Goal: Task Accomplishment & Management: Use online tool/utility

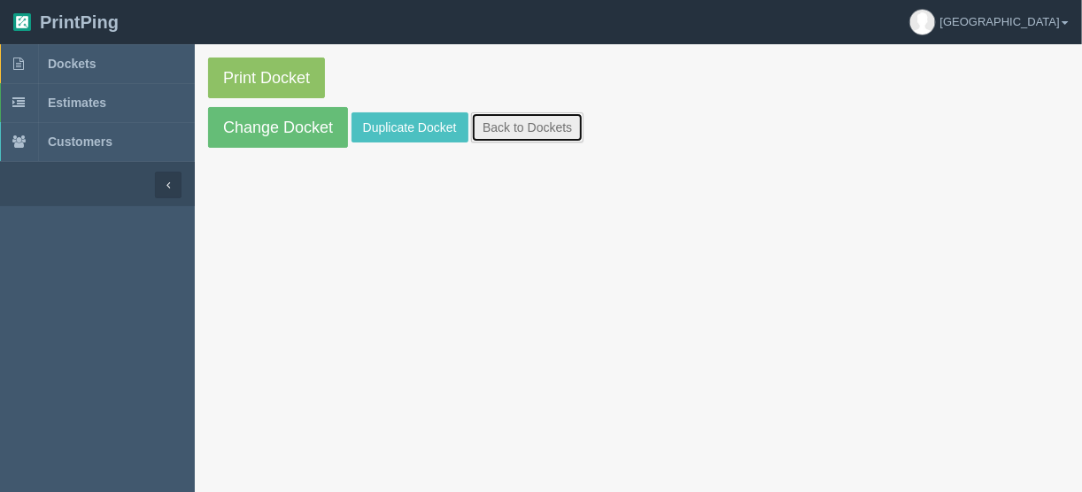
click at [524, 130] on link "Back to Dockets" at bounding box center [527, 127] width 112 height 30
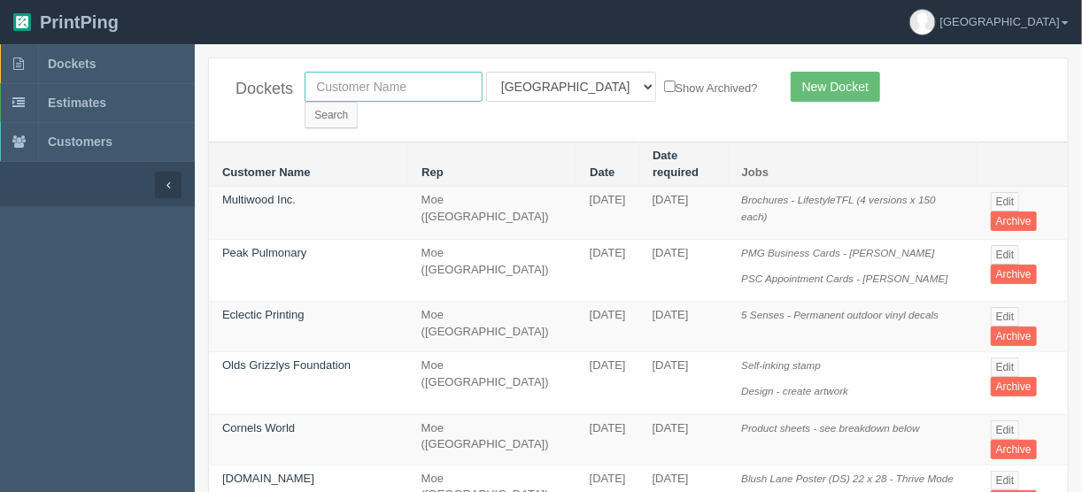
click at [406, 86] on input "text" at bounding box center [394, 87] width 178 height 30
type input "title"
click at [358, 102] on input "Search" at bounding box center [331, 115] width 53 height 27
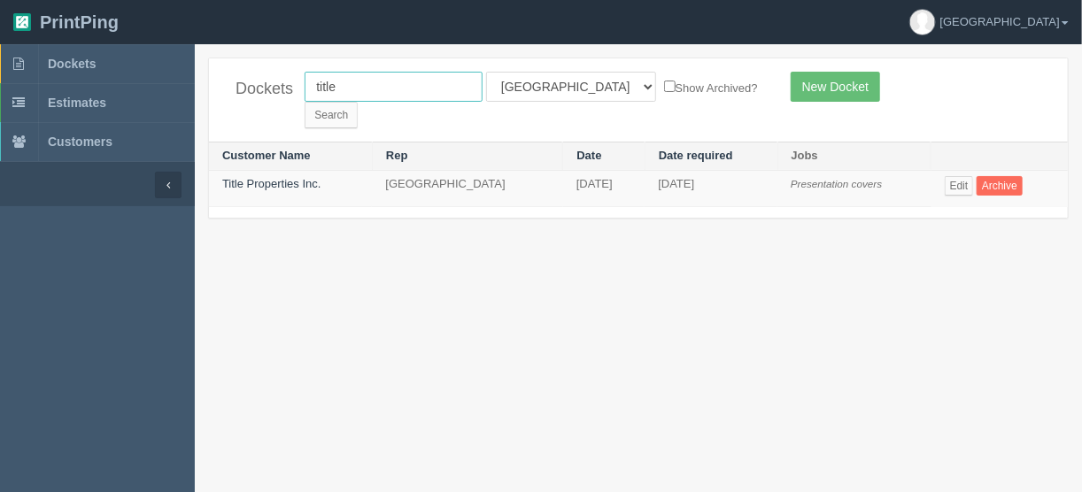
drag, startPoint x: 347, startPoint y: 90, endPoint x: 270, endPoint y: 90, distance: 77.0
click at [270, 90] on div "Dockets title All Users Ali Ali Test 1 Aly Amy Ankit Arif Brandon Dan France Gr…" at bounding box center [638, 99] width 859 height 83
type input "[PERSON_NAME]"
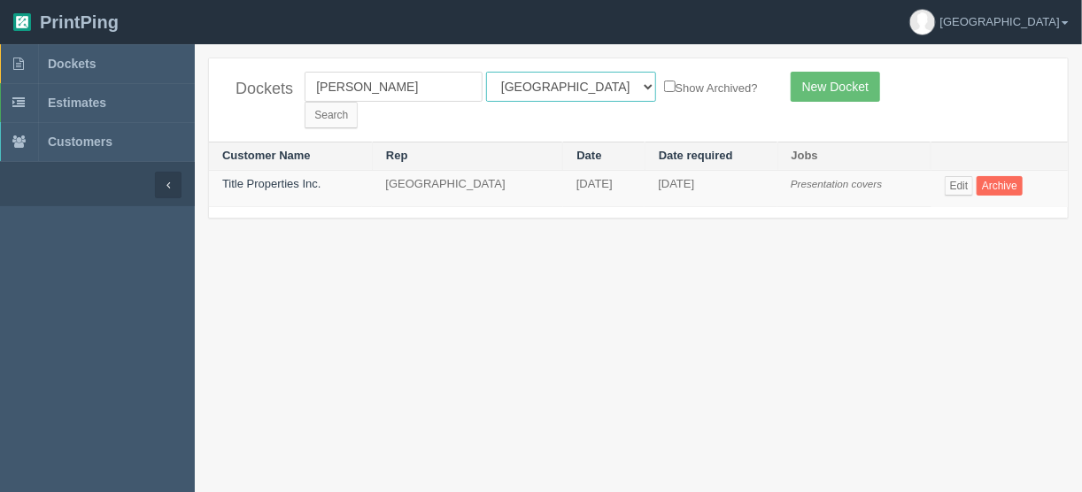
click at [562, 91] on select "All Users Ali Ali Test 1 Aly Amy Ankit Arif Brandon Dan France Greg Jim Mark Ma…" at bounding box center [571, 87] width 170 height 30
select select
click at [486, 72] on select "All Users Ali Ali Test 1 Aly Amy Ankit Arif Brandon Dan France Greg Jim Mark Ma…" at bounding box center [571, 87] width 170 height 30
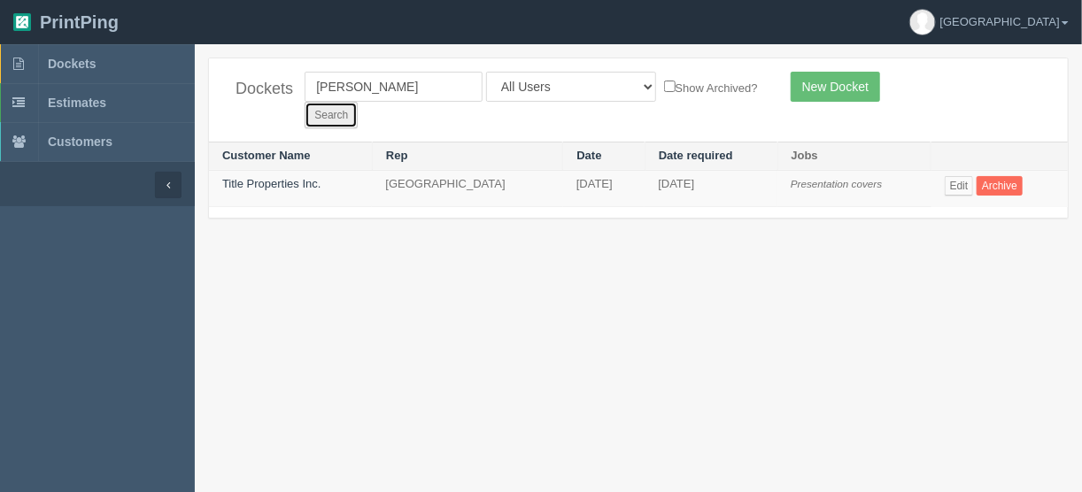
click at [358, 102] on input "Search" at bounding box center [331, 115] width 53 height 27
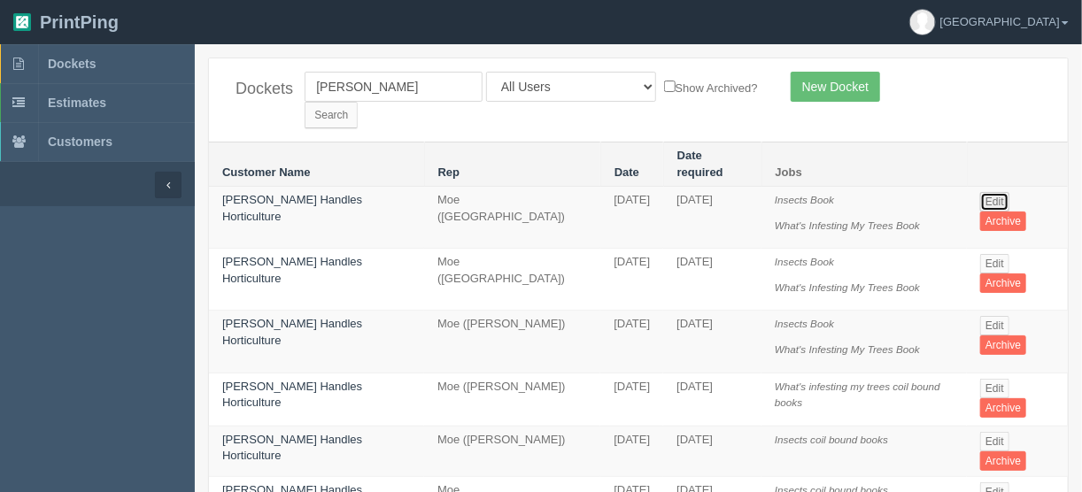
click at [989, 192] on link "Edit" at bounding box center [994, 201] width 29 height 19
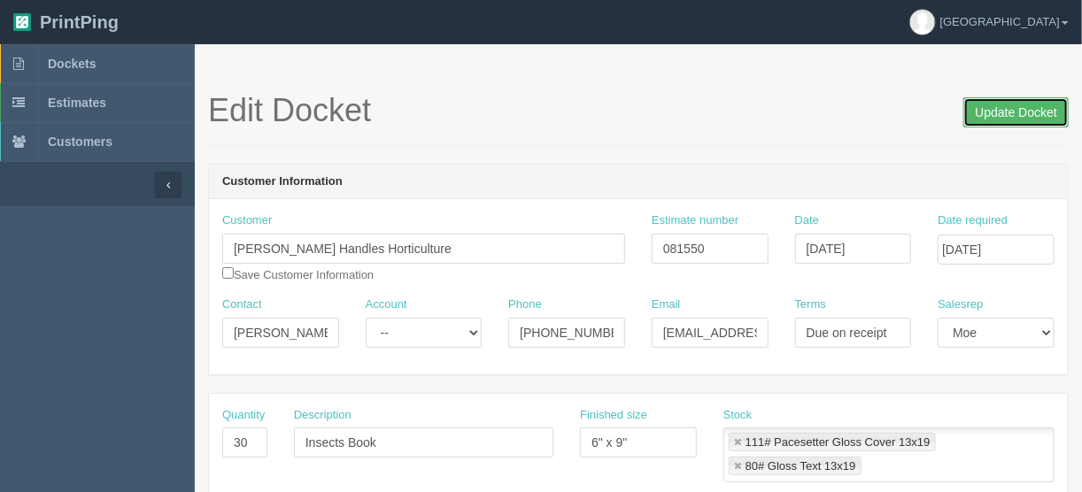
click at [1000, 111] on input "Update Docket" at bounding box center [1015, 112] width 105 height 30
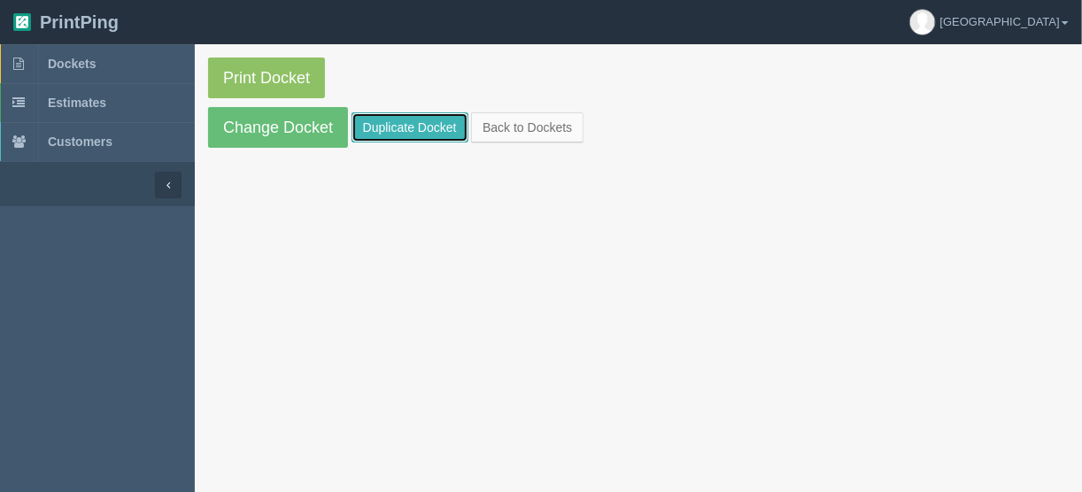
click at [406, 119] on link "Duplicate Docket" at bounding box center [409, 127] width 117 height 30
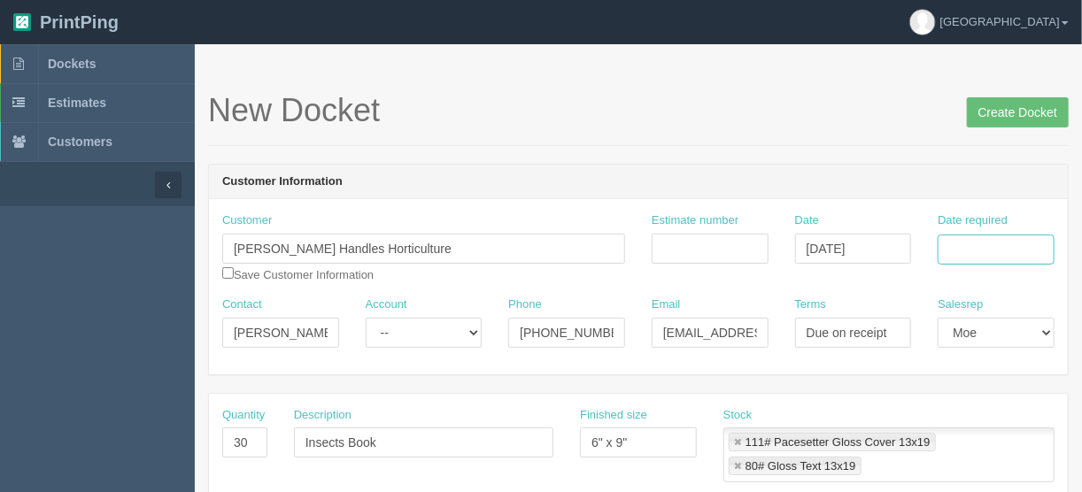
click at [964, 246] on input "Date required" at bounding box center [996, 250] width 117 height 30
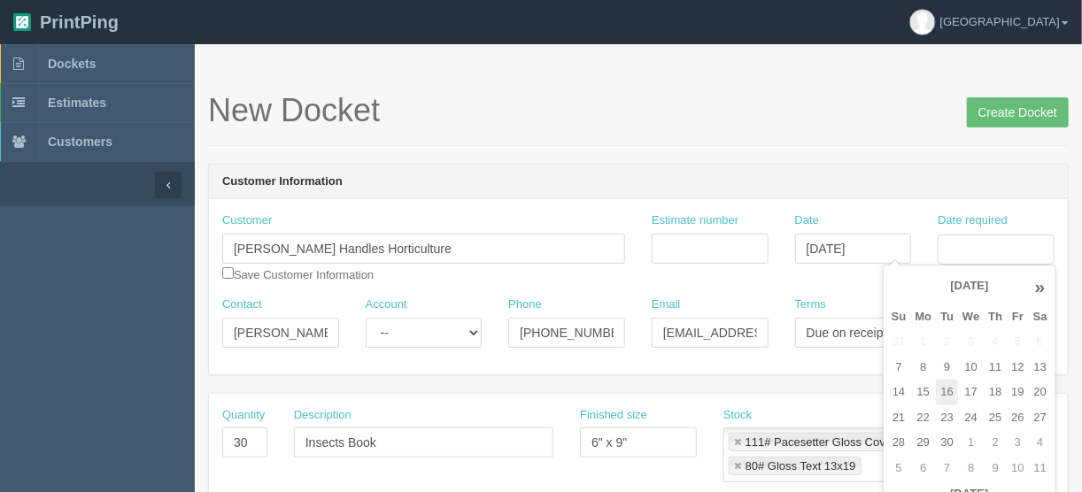
click at [946, 393] on td "16" at bounding box center [947, 393] width 22 height 26
type input "[DATE]"
click at [708, 248] on input "Estimate number" at bounding box center [710, 249] width 117 height 30
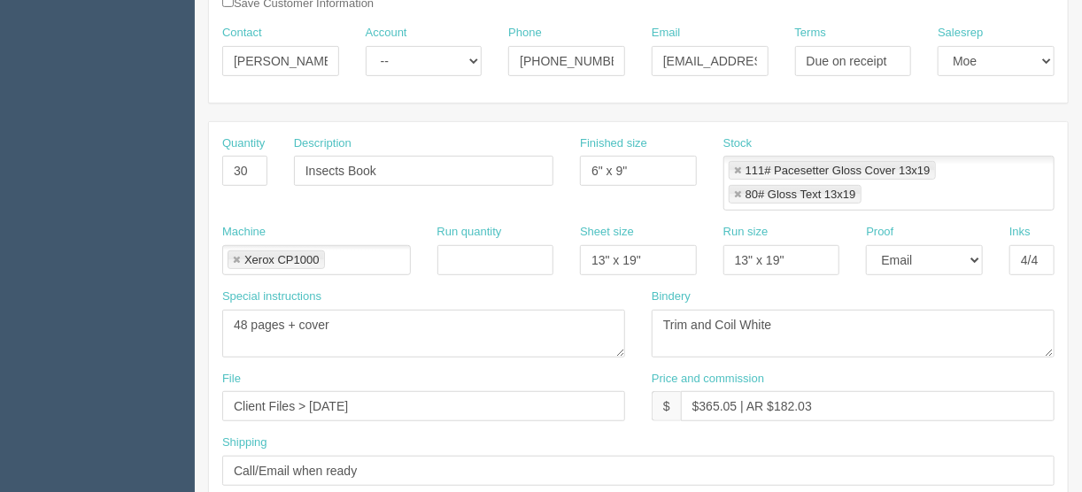
scroll to position [425, 0]
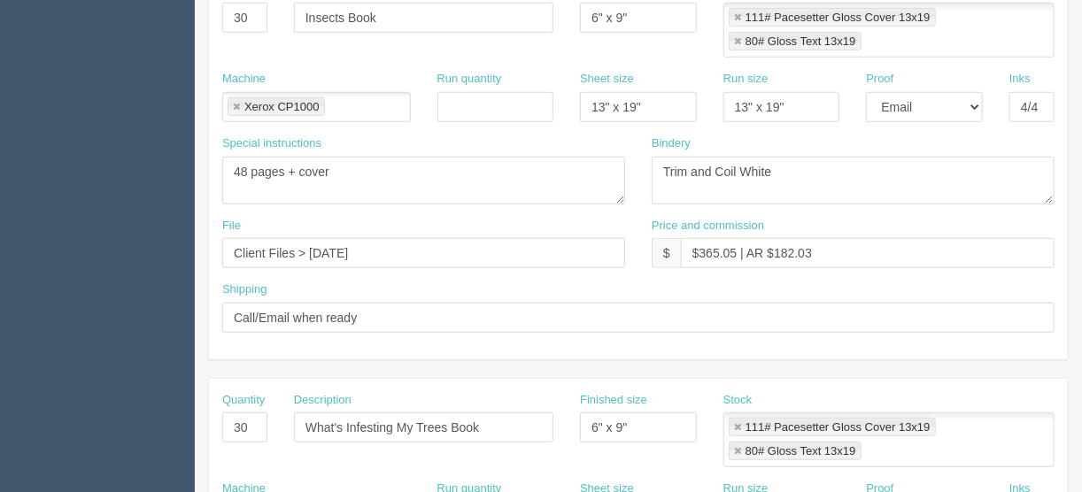
type input "081550"
drag, startPoint x: 378, startPoint y: 244, endPoint x: 306, endPoint y: 250, distance: 71.9
click at [308, 248] on input "Client Files > [DATE]" at bounding box center [423, 253] width 403 height 30
drag, startPoint x: 383, startPoint y: 250, endPoint x: 120, endPoint y: 230, distance: 264.5
click at [123, 231] on section "Dockets Estimates Customers" at bounding box center [541, 424] width 1082 height 1611
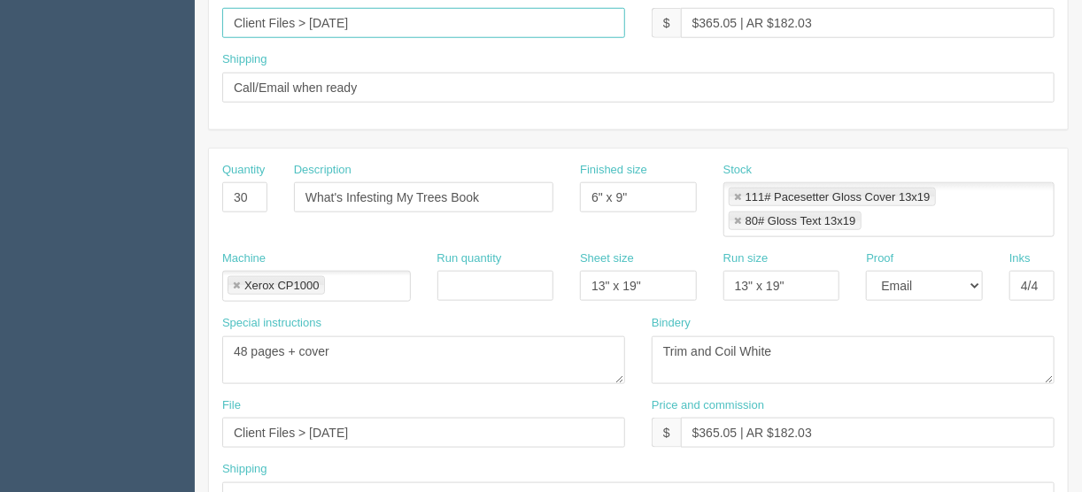
scroll to position [779, 0]
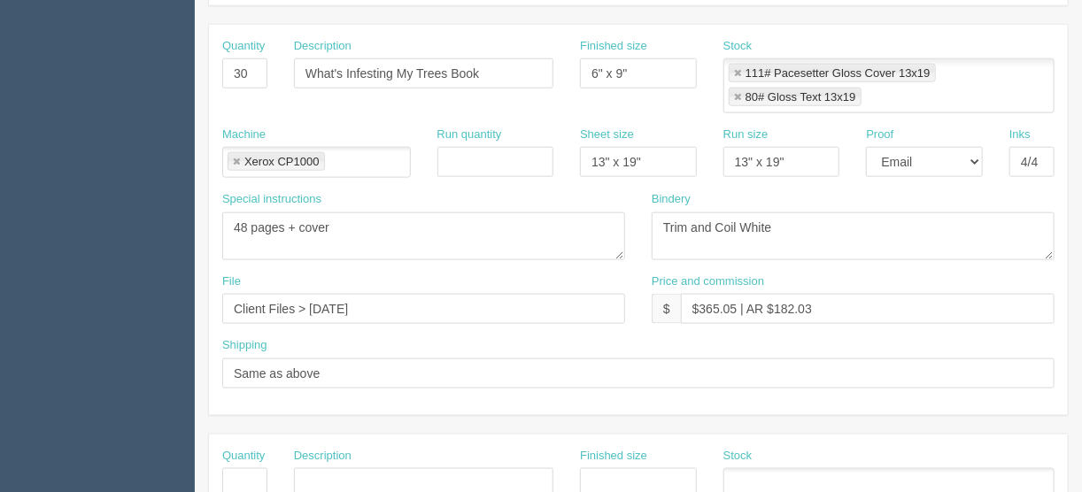
type input "Client Files > [DATE]"
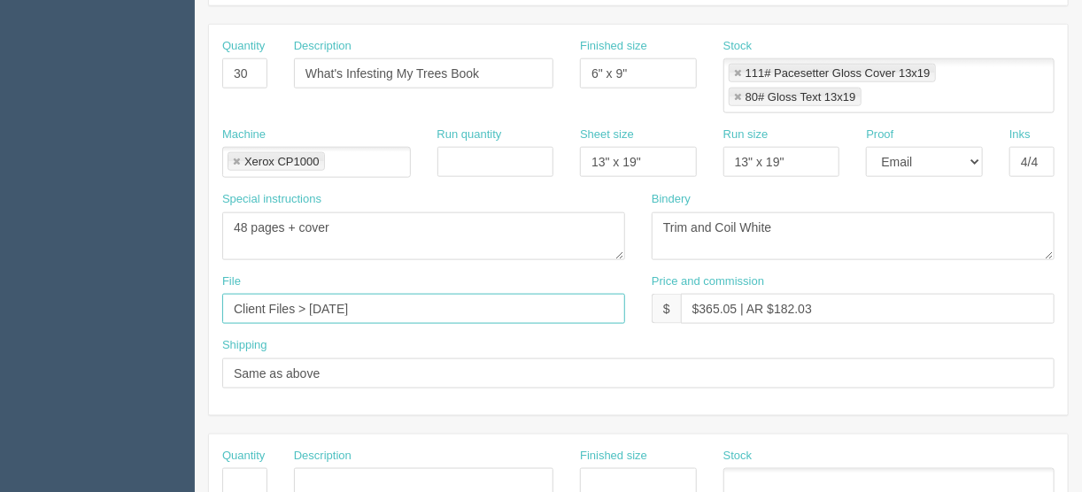
drag, startPoint x: 387, startPoint y: 300, endPoint x: 71, endPoint y: 308, distance: 316.2
click at [71, 308] on section "Dockets Estimates Customers" at bounding box center [541, 70] width 1082 height 1611
paste input "[DATE]"
type input "Client files > [DATE]"
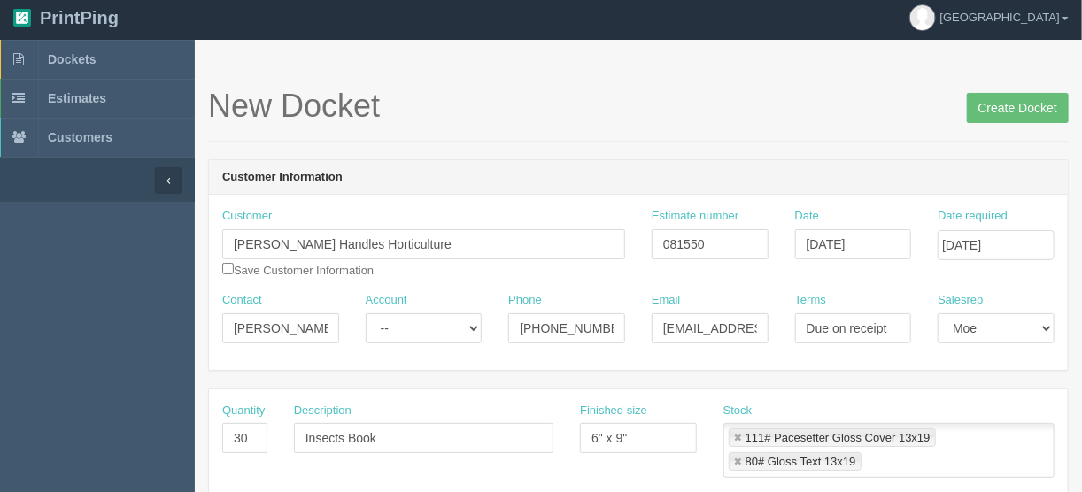
scroll to position [0, 0]
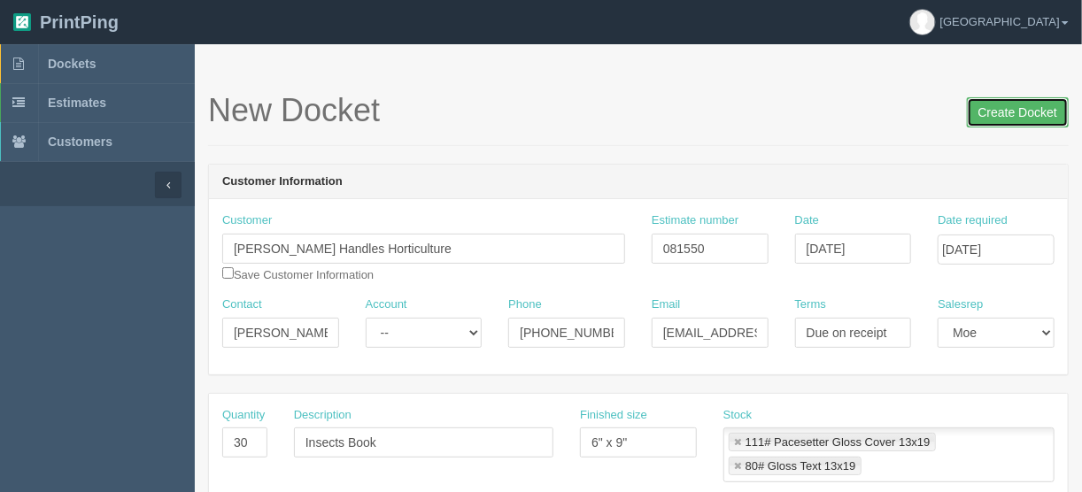
click at [1016, 112] on input "Create Docket" at bounding box center [1018, 112] width 102 height 30
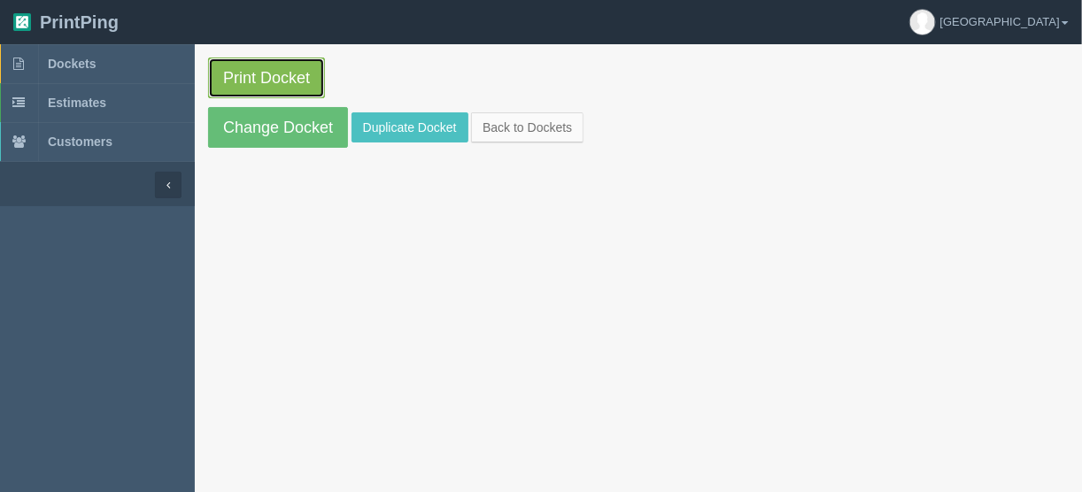
click at [271, 75] on link "Print Docket" at bounding box center [266, 78] width 117 height 41
